Goal: Task Accomplishment & Management: Complete application form

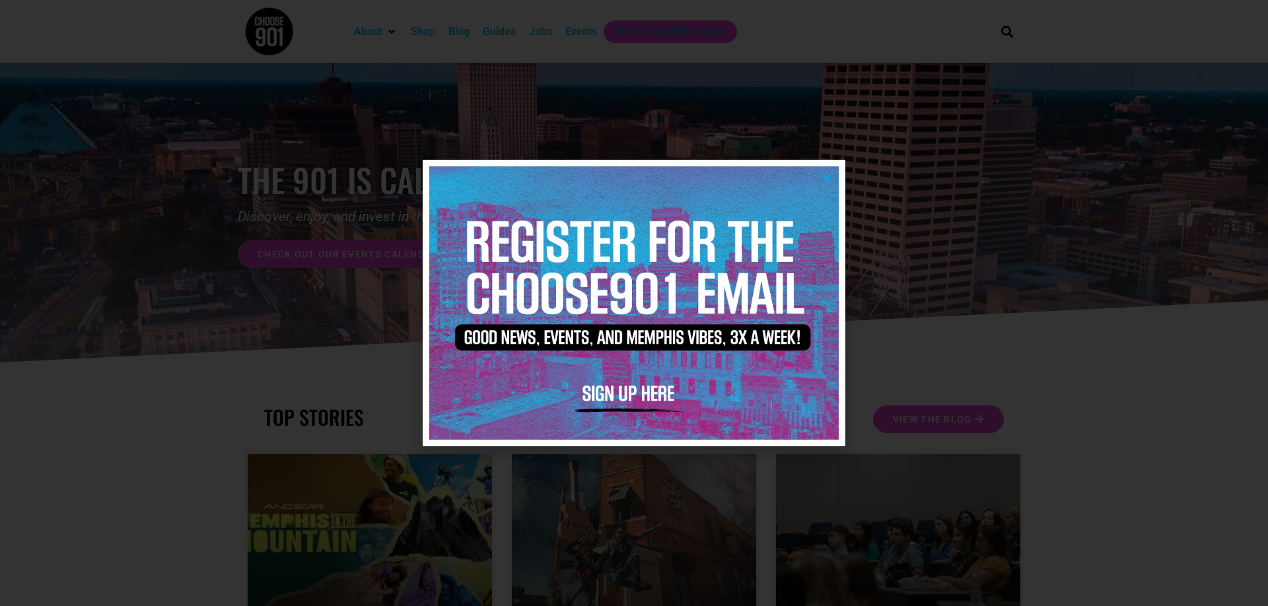
click at [820, 180] on img at bounding box center [634, 302] width 410 height 273
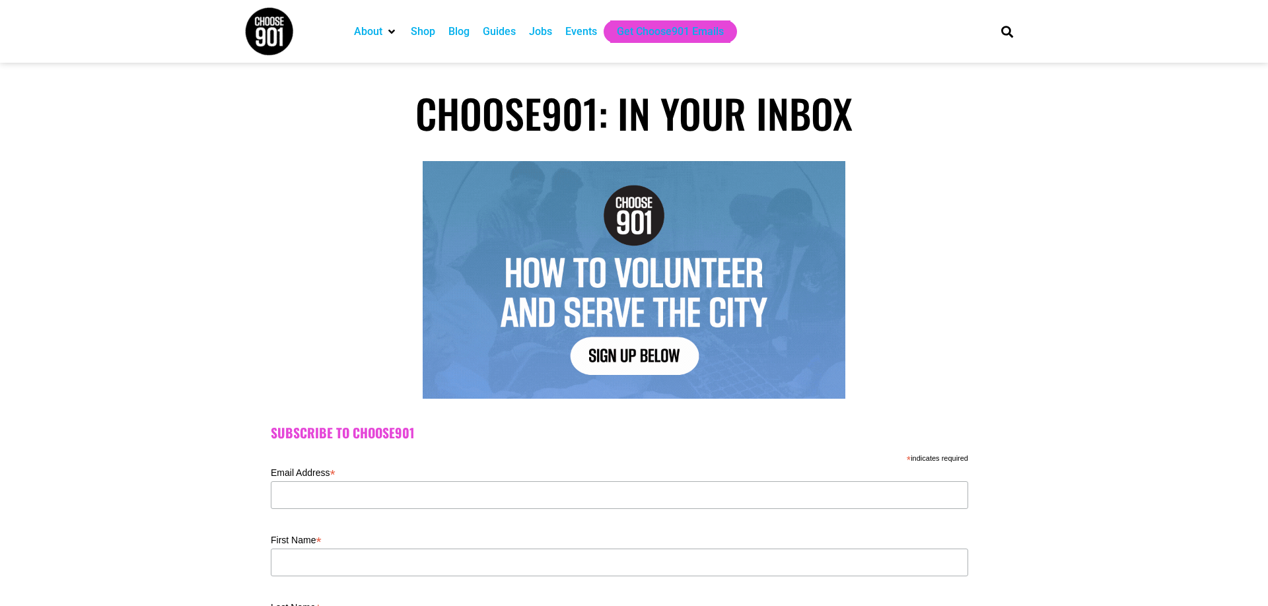
click at [534, 29] on div "Jobs" at bounding box center [540, 32] width 23 height 16
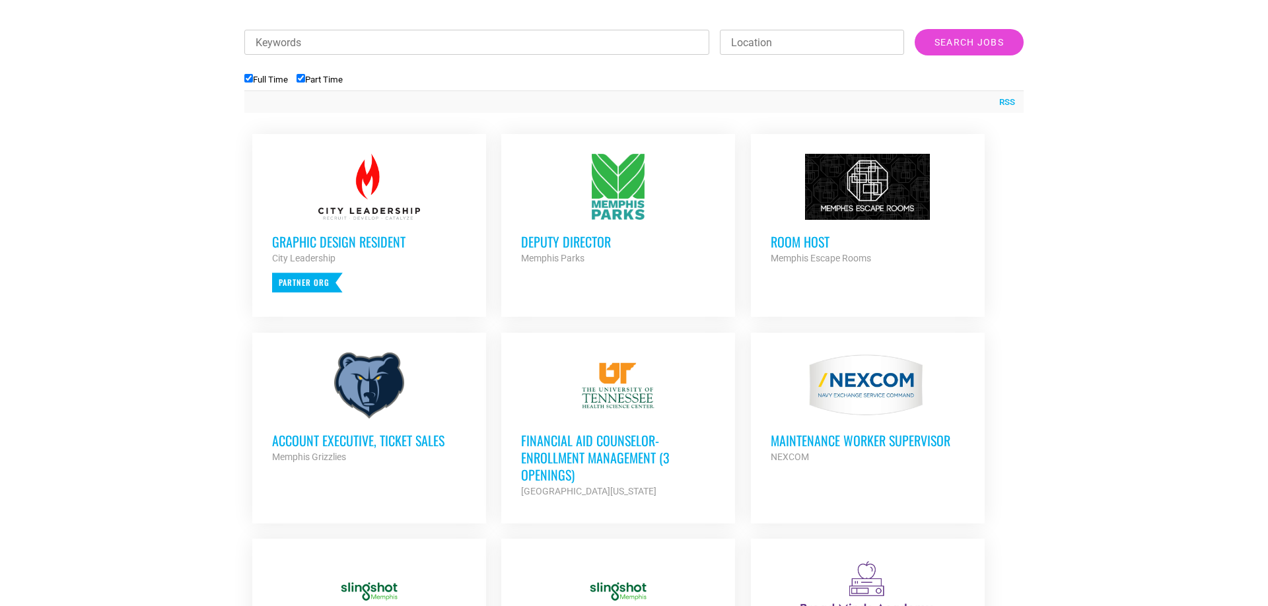
scroll to position [539, 0]
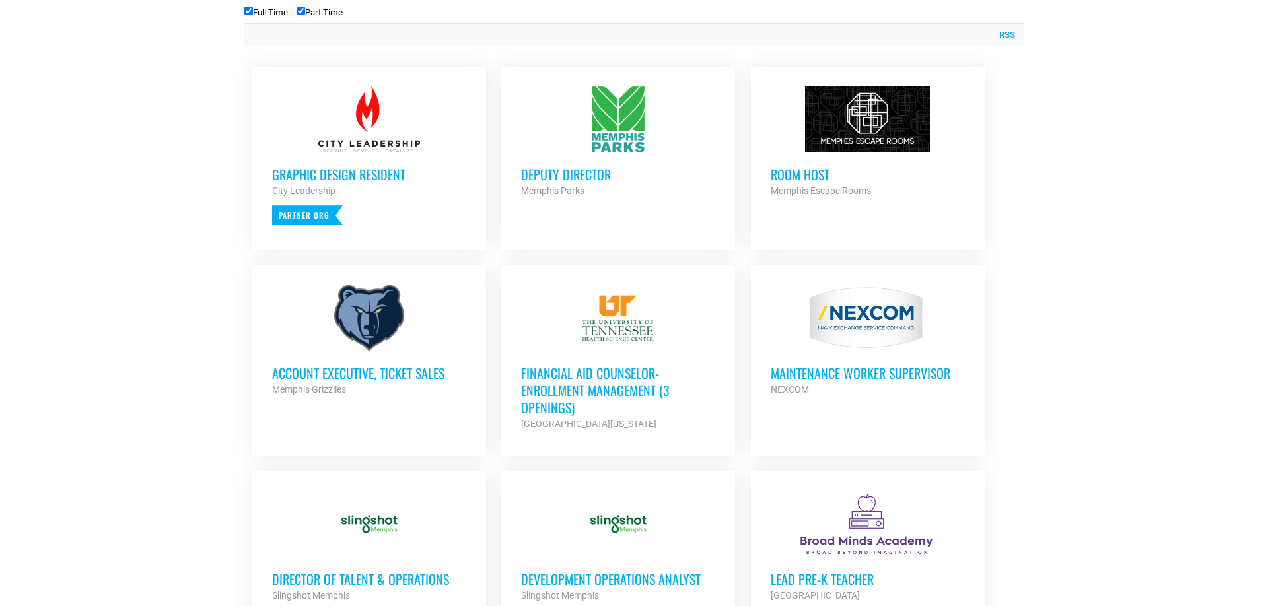
click at [638, 414] on h3 "Financial Aid Counselor-Enrollment Management (3 Openings)" at bounding box center [618, 391] width 194 height 52
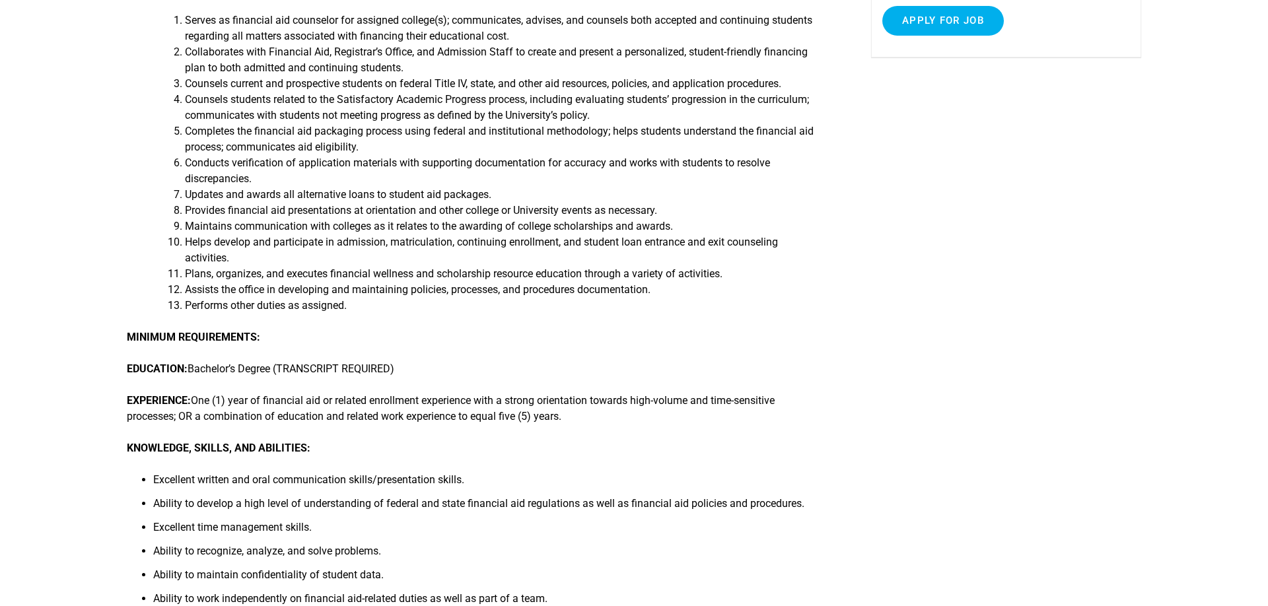
scroll to position [674, 0]
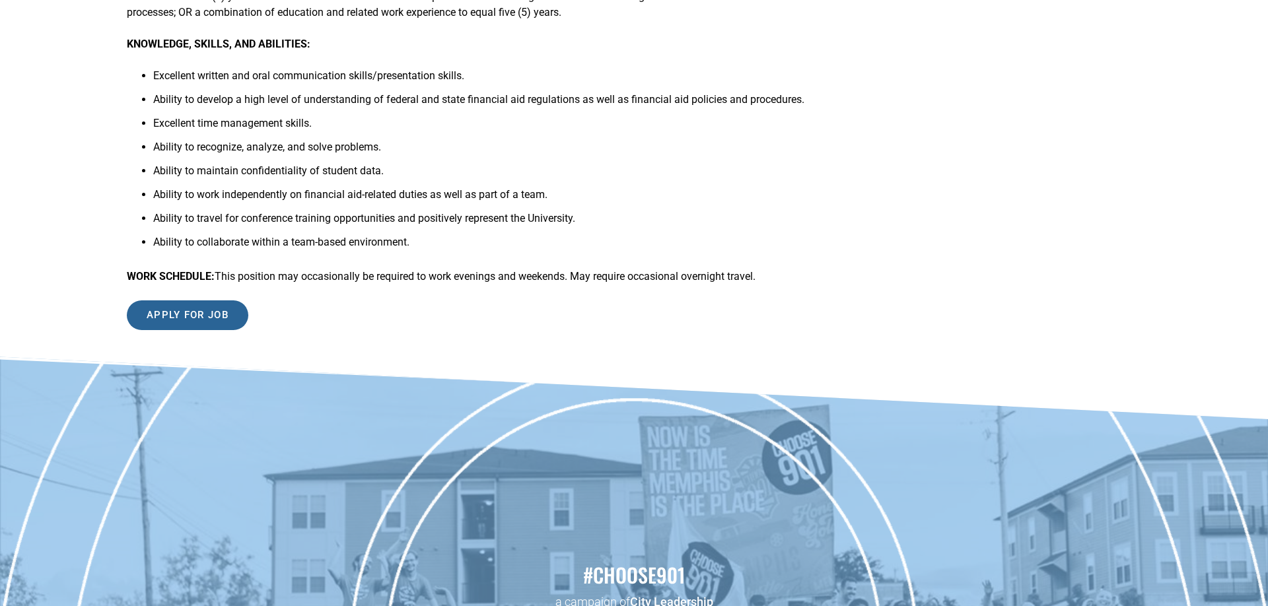
click at [191, 322] on input "Apply for job" at bounding box center [188, 316] width 122 height 30
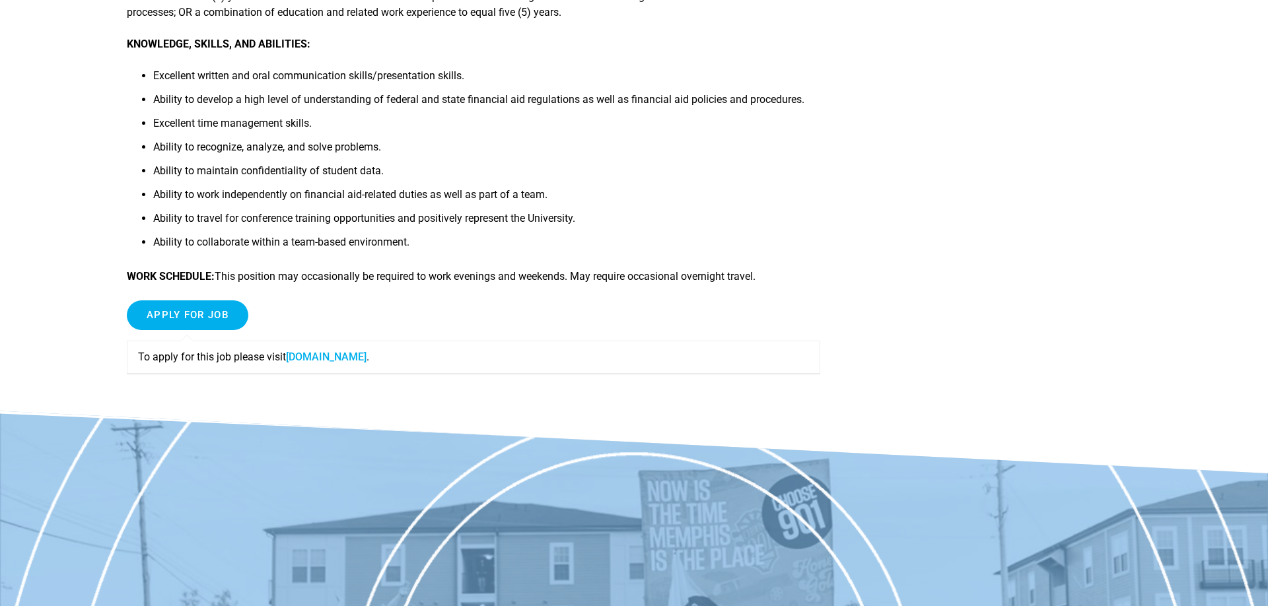
click at [347, 362] on link "fa-ewlq-saasfaprod1.fa.ocs.oraclecloud.com" at bounding box center [326, 357] width 81 height 13
